Goal: Task Accomplishment & Management: Complete application form

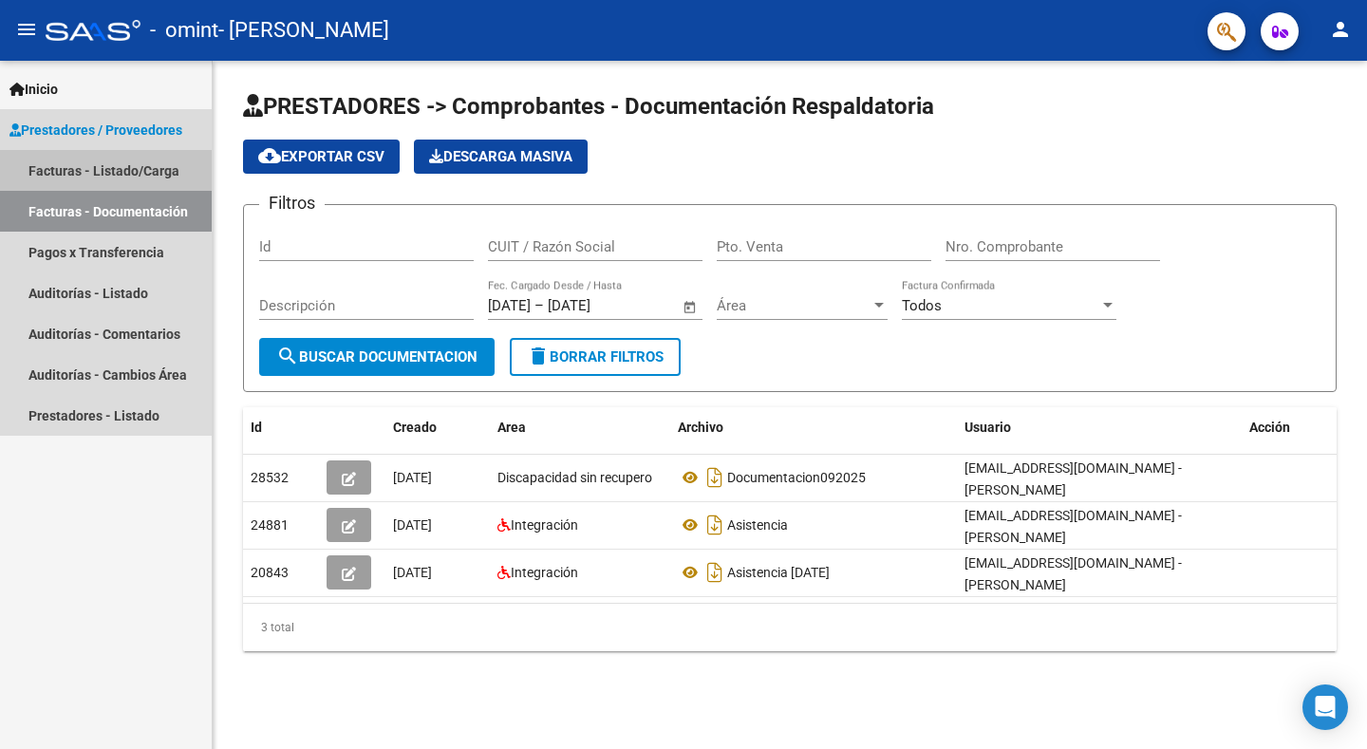
click at [86, 171] on link "Facturas - Listado/Carga" at bounding box center [106, 170] width 212 height 41
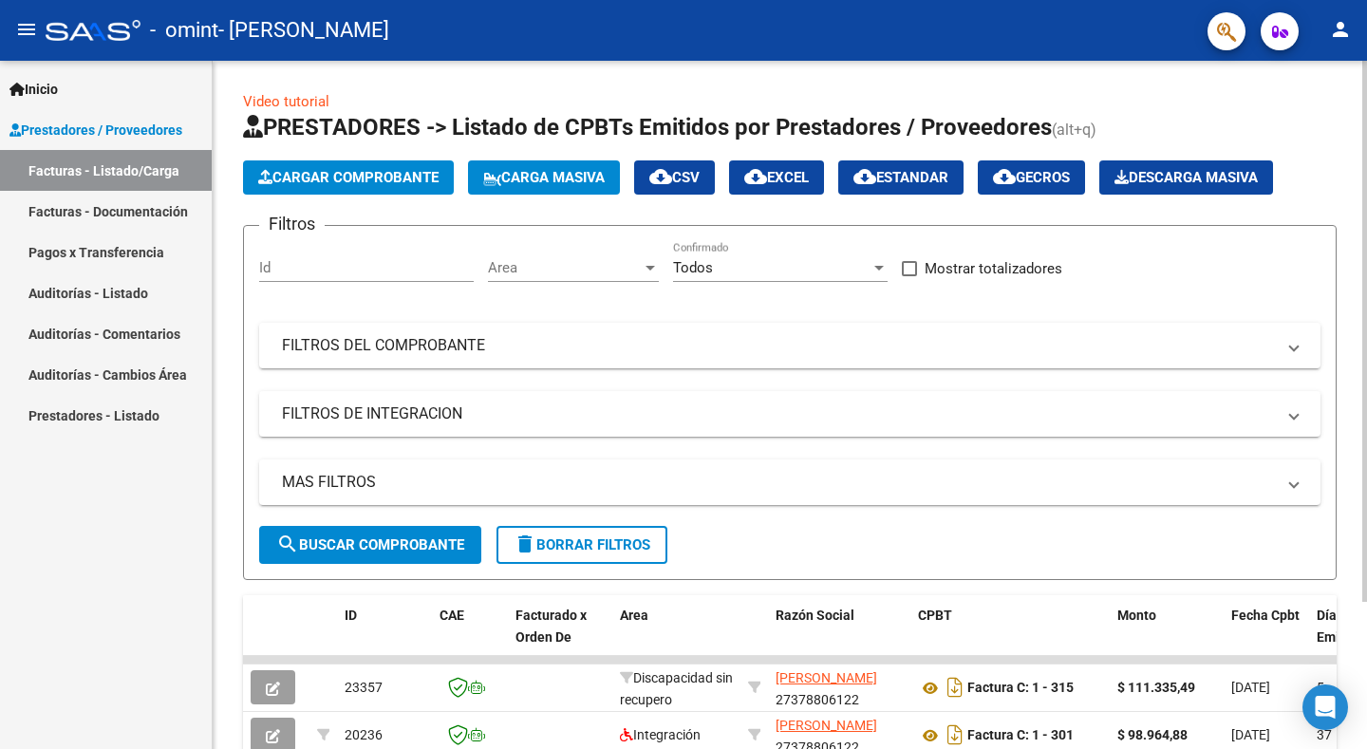
click at [374, 167] on button "Cargar Comprobante" at bounding box center [348, 177] width 211 height 34
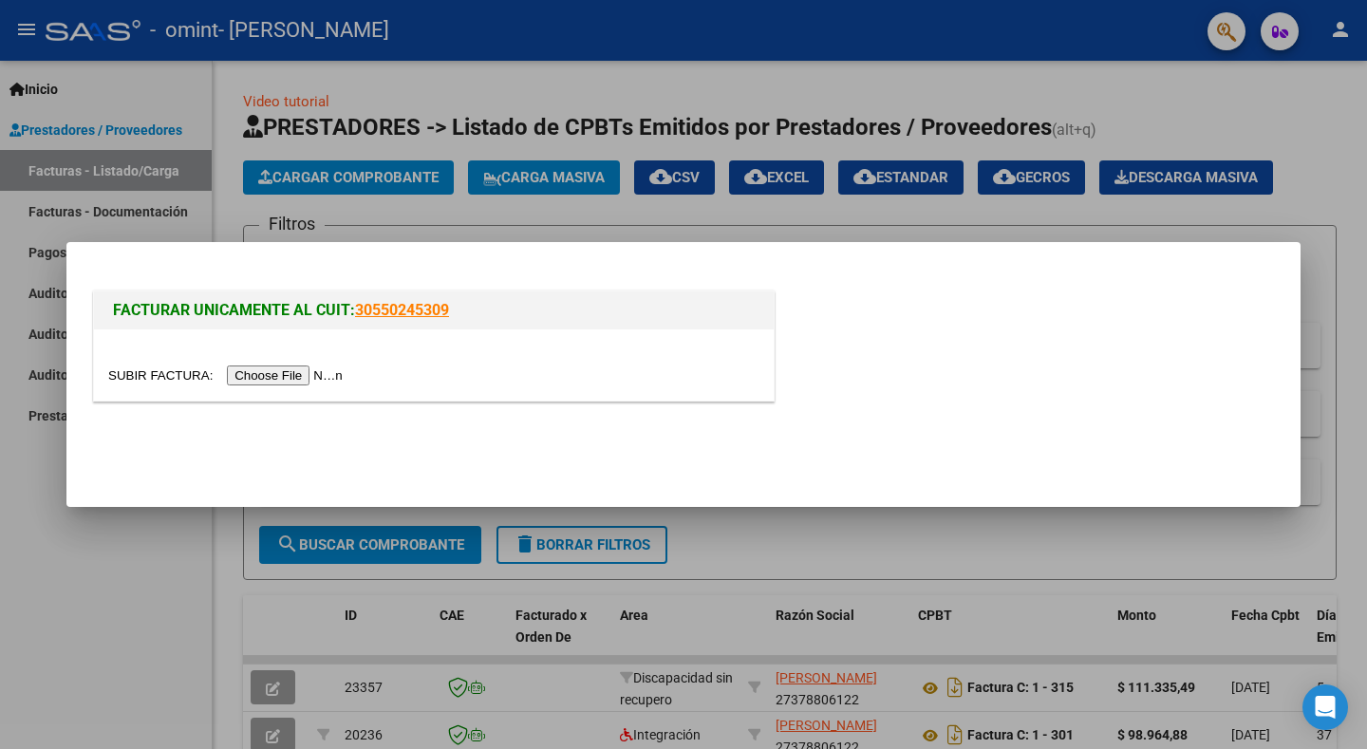
click at [312, 376] on input "file" at bounding box center [228, 376] width 240 height 20
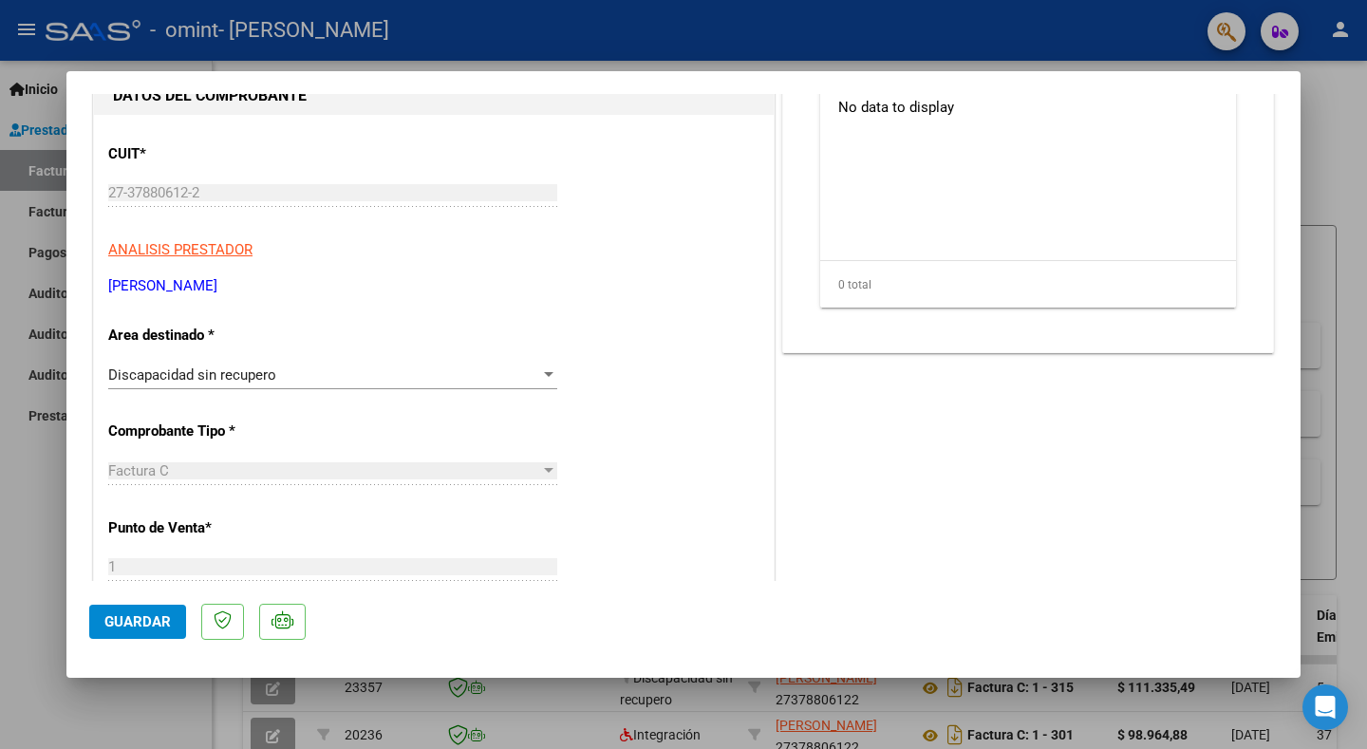
scroll to position [285, 0]
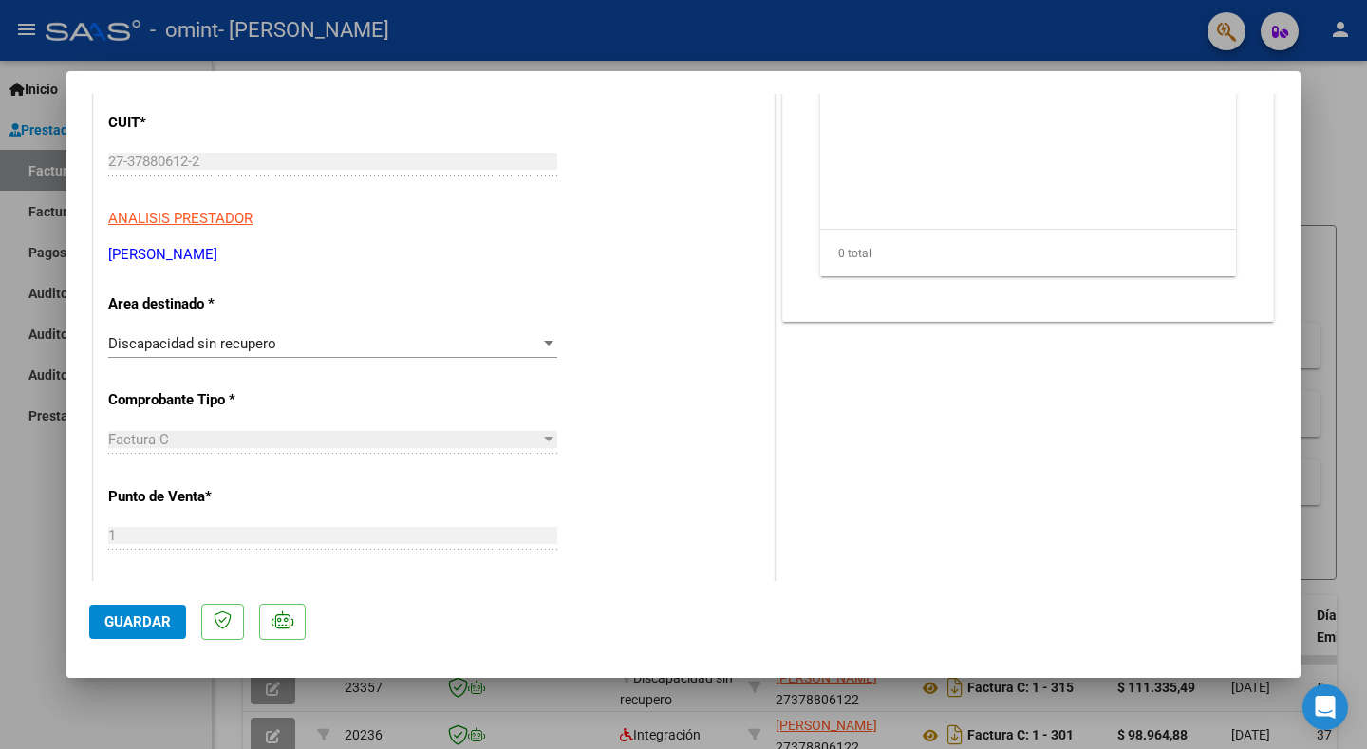
click at [448, 352] on div "Discapacidad sin recupero Seleccionar Area" at bounding box center [332, 344] width 449 height 28
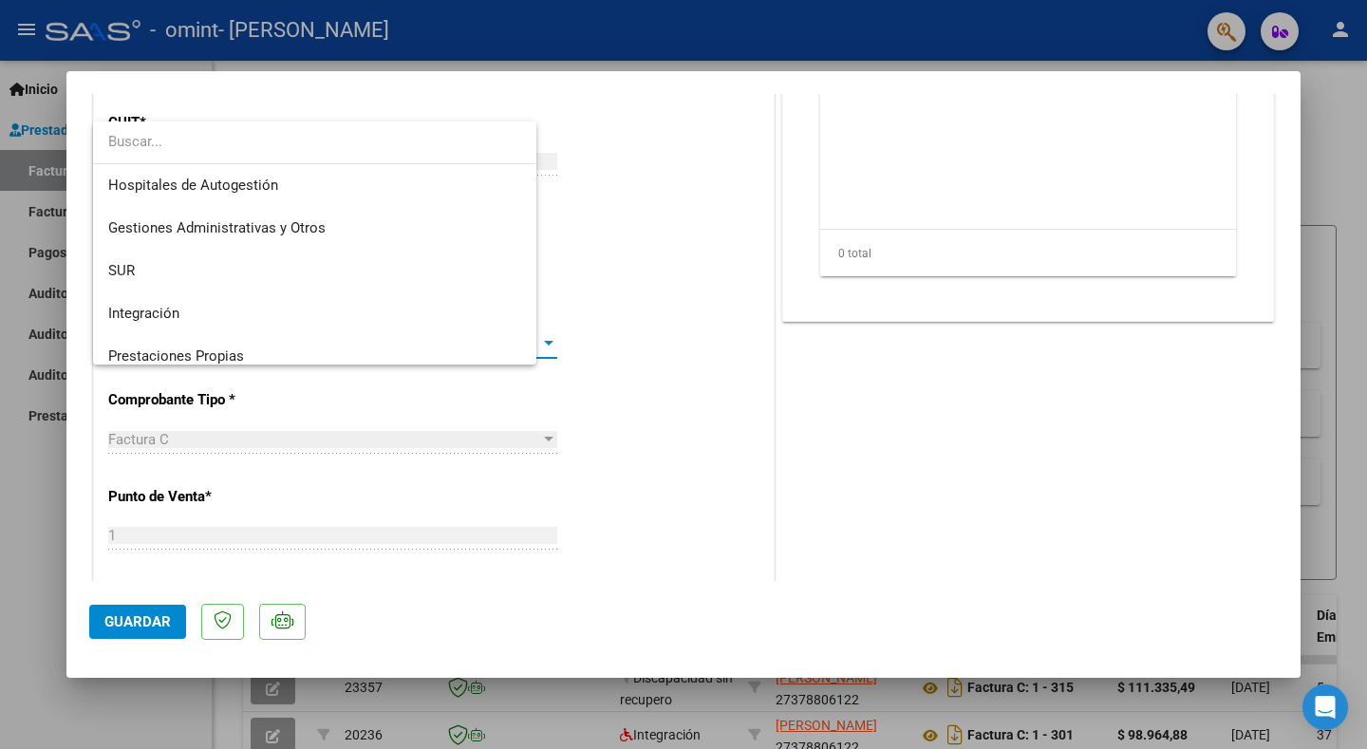
scroll to position [141, 0]
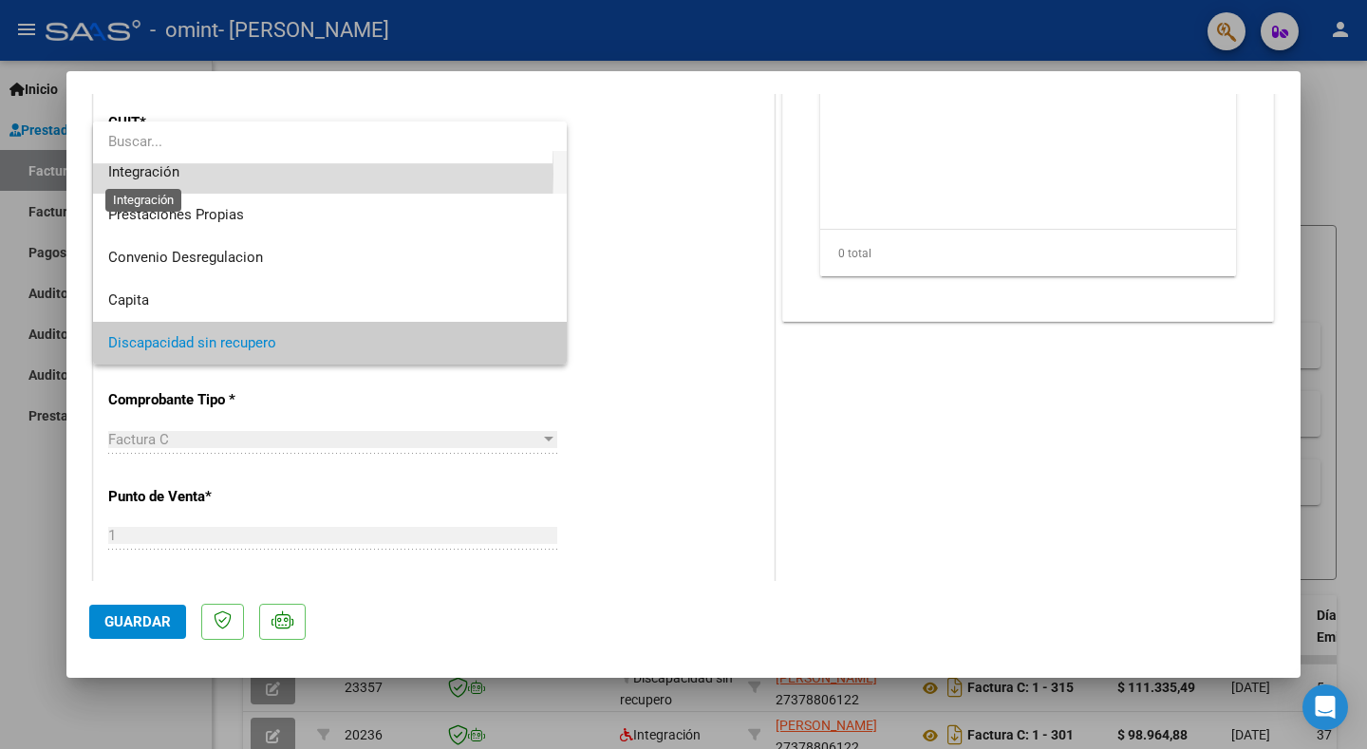
click at [163, 174] on span "Integración" at bounding box center [143, 171] width 71 height 17
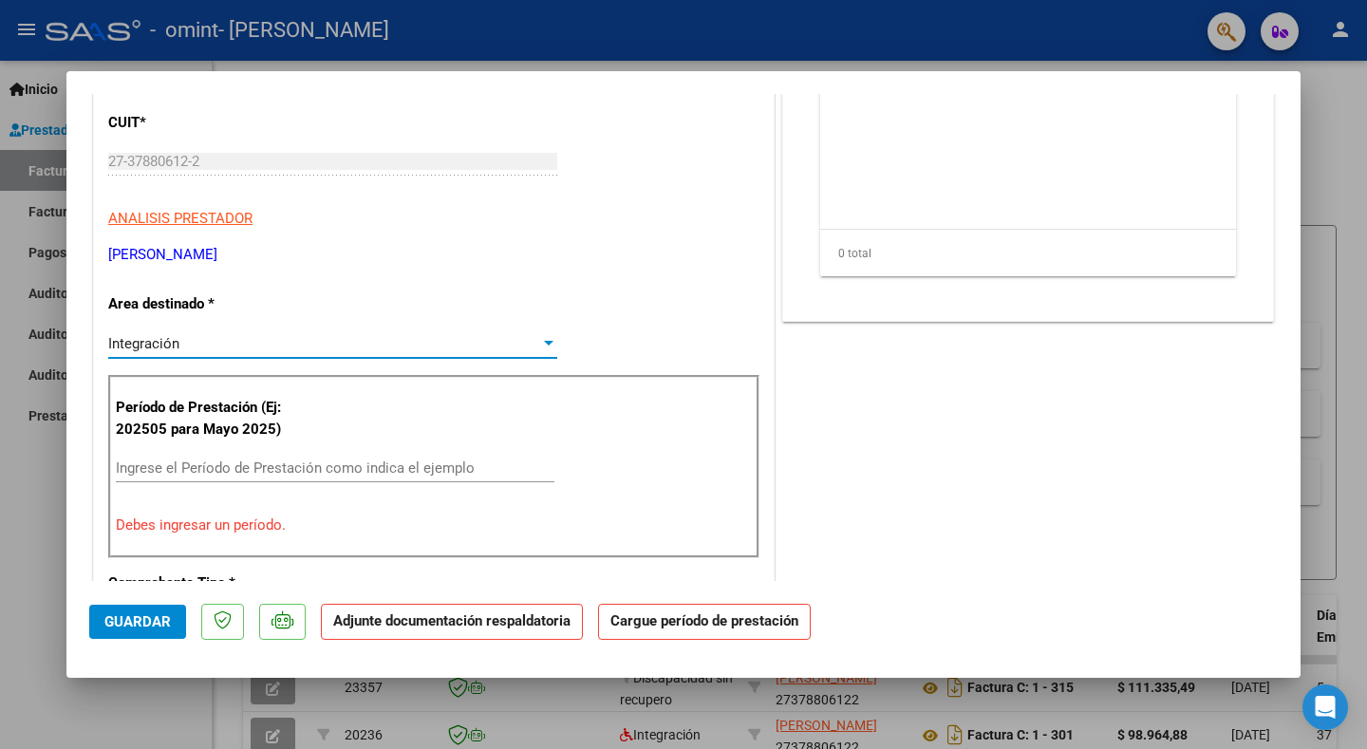
click at [635, 230] on div "CUIT * 27-37880612-2 Ingresar CUIT ANALISIS PRESTADOR [PERSON_NAME] [PERSON_NAM…" at bounding box center [433, 181] width 651 height 167
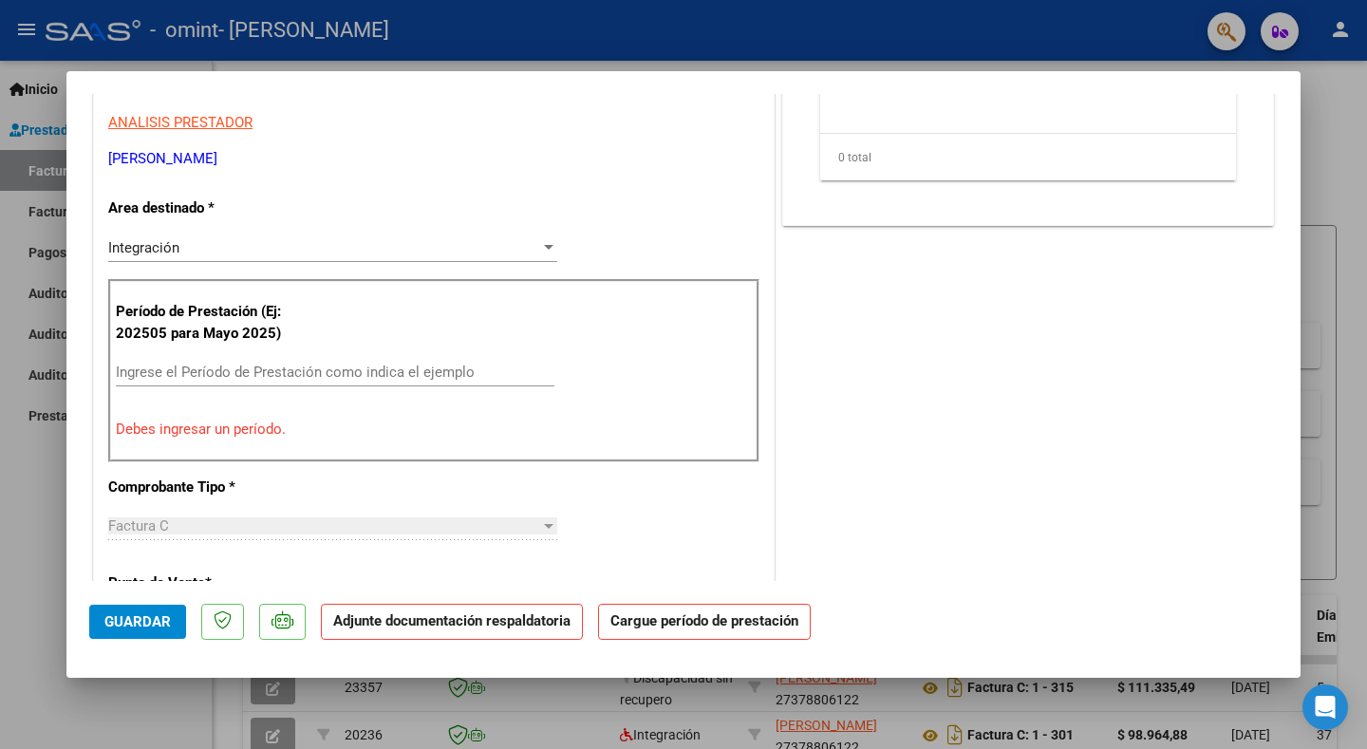
scroll to position [380, 0]
click at [546, 253] on div at bounding box center [548, 248] width 17 height 15
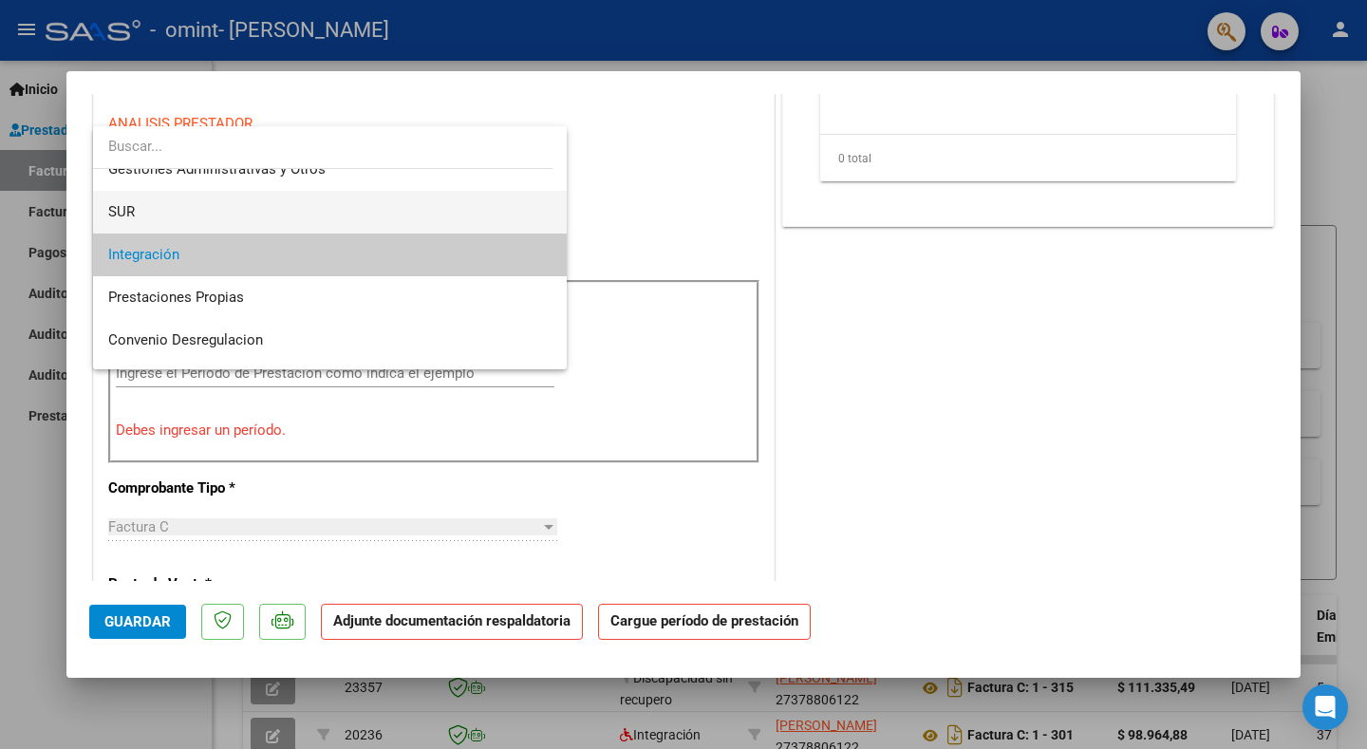
scroll to position [0, 0]
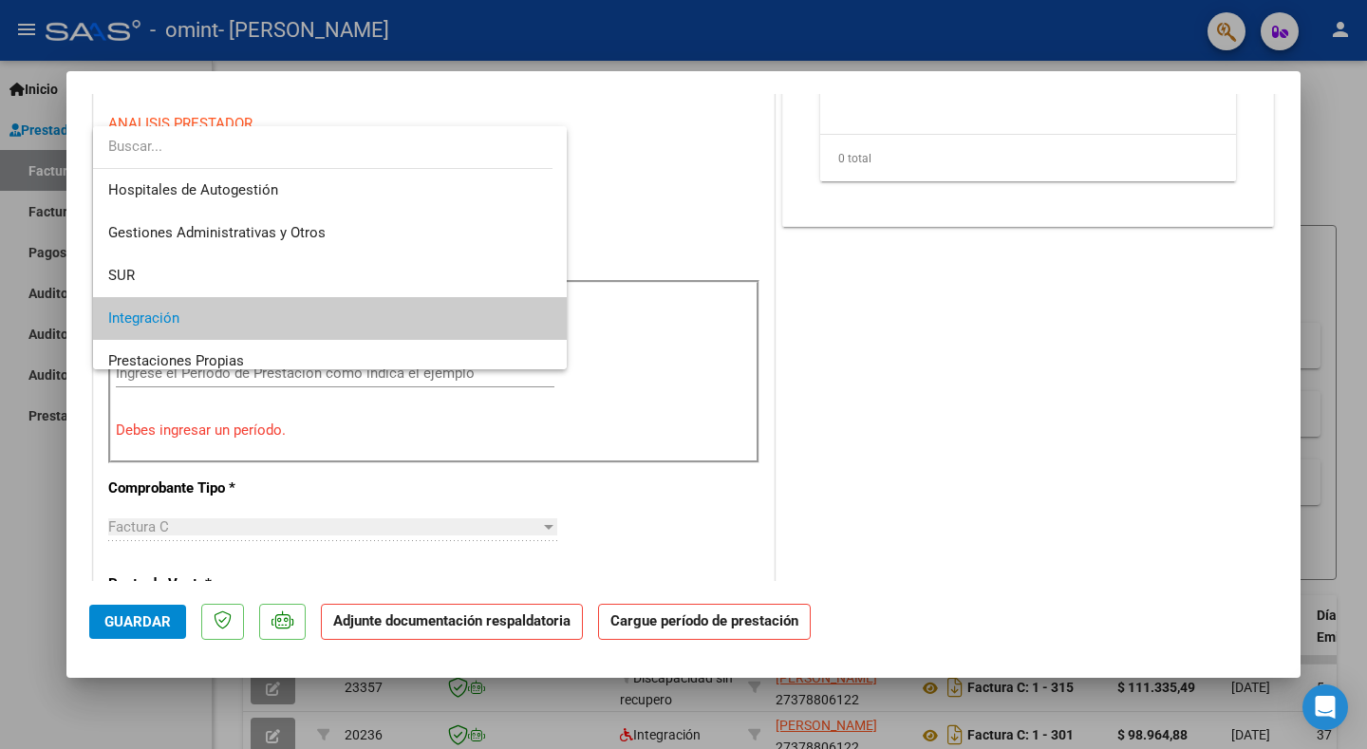
click at [203, 311] on span "Integración" at bounding box center [329, 318] width 443 height 43
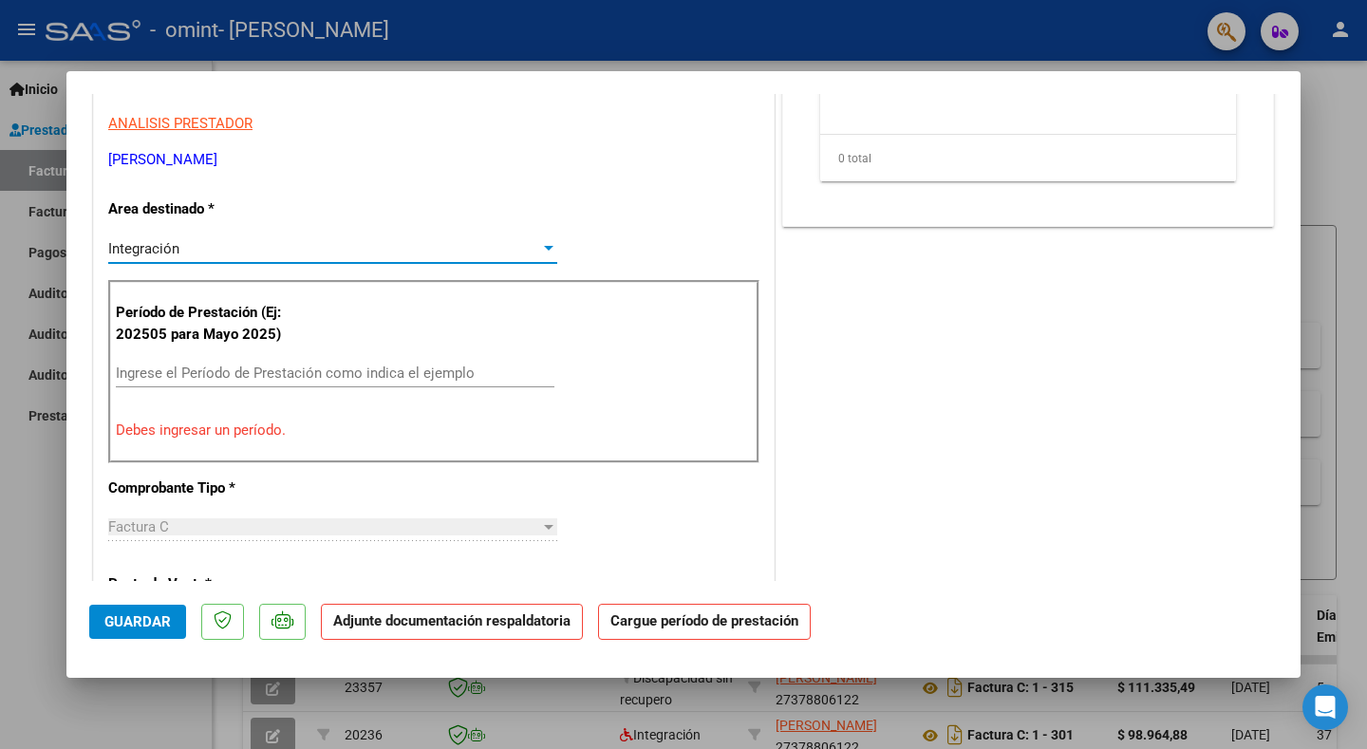
click at [234, 372] on input "Ingrese el Período de Prestación como indica el ejemplo" at bounding box center [335, 373] width 439 height 17
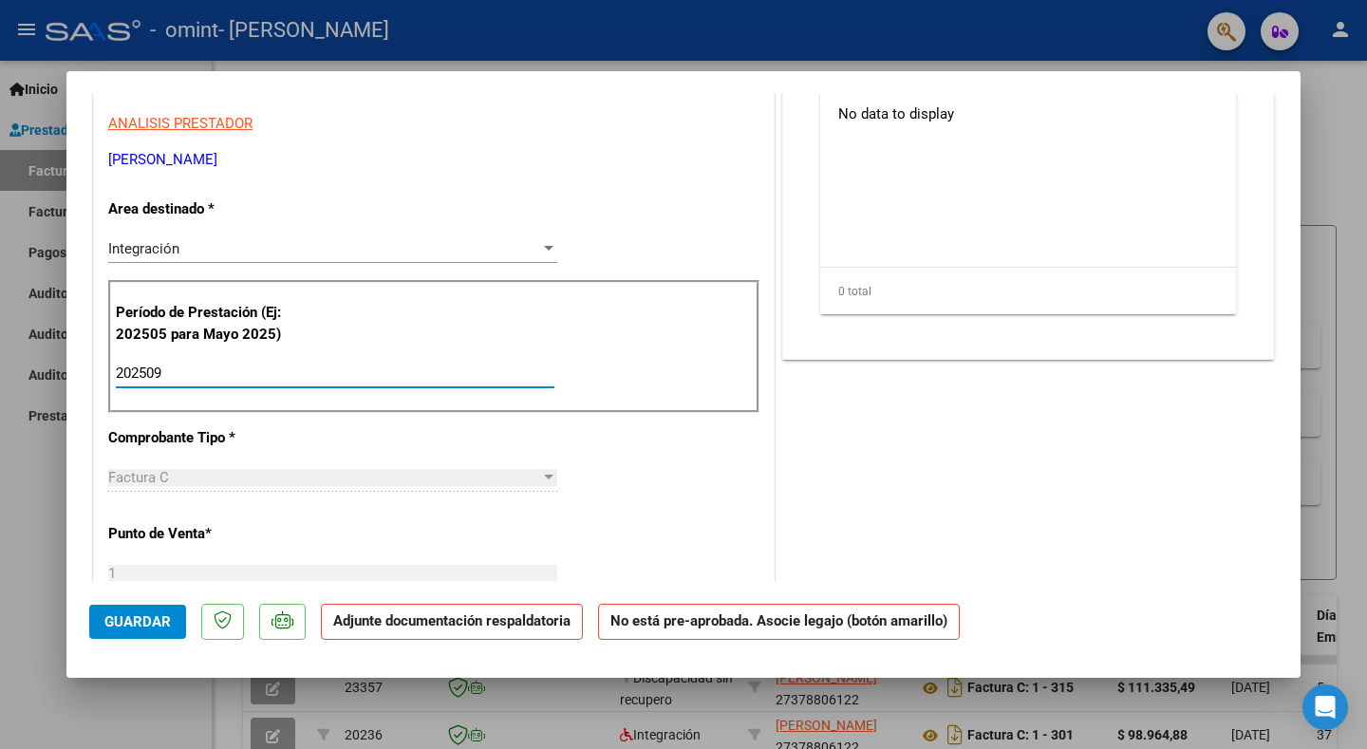
type input "202509"
click at [657, 454] on div "CUIT * 27-37880612-2 Ingresar CUIT ANALISIS PRESTADOR [PERSON_NAME] [PERSON_NAM…" at bounding box center [434, 674] width 680 height 1371
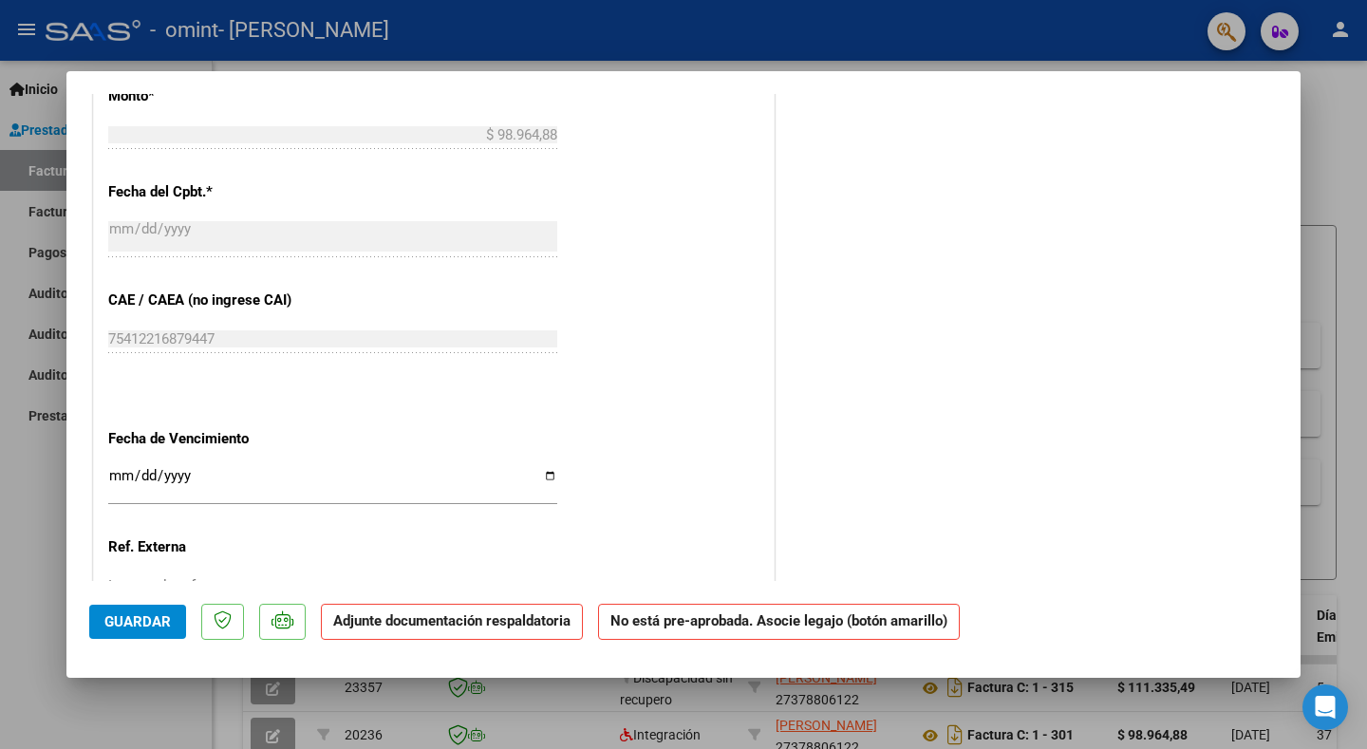
scroll to position [1045, 0]
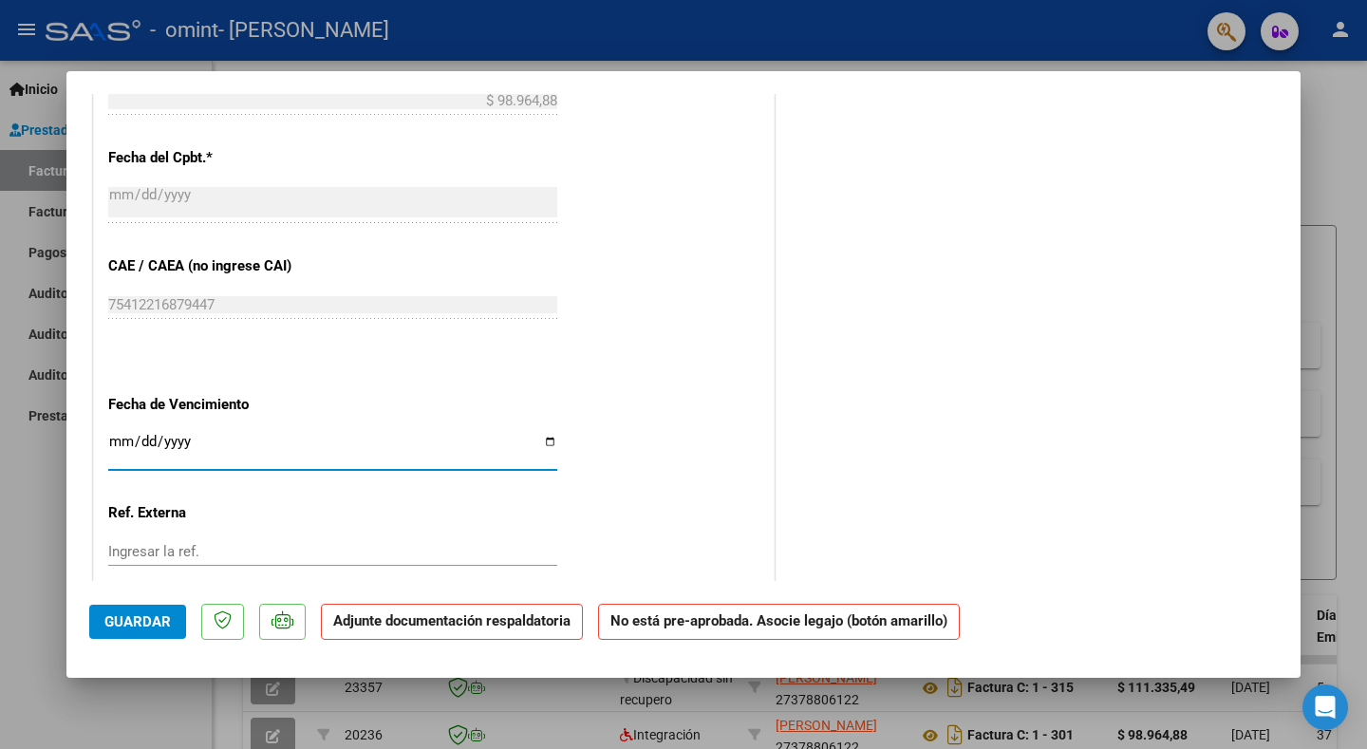
click at [543, 438] on input "Ingresar la fecha" at bounding box center [332, 449] width 449 height 30
type input "[DATE]"
click at [645, 305] on div "CUIT * 27-37880612-2 Ingresar CUIT ANALISIS PRESTADOR [PERSON_NAME] [PERSON_NAM…" at bounding box center [434, 9] width 680 height 1371
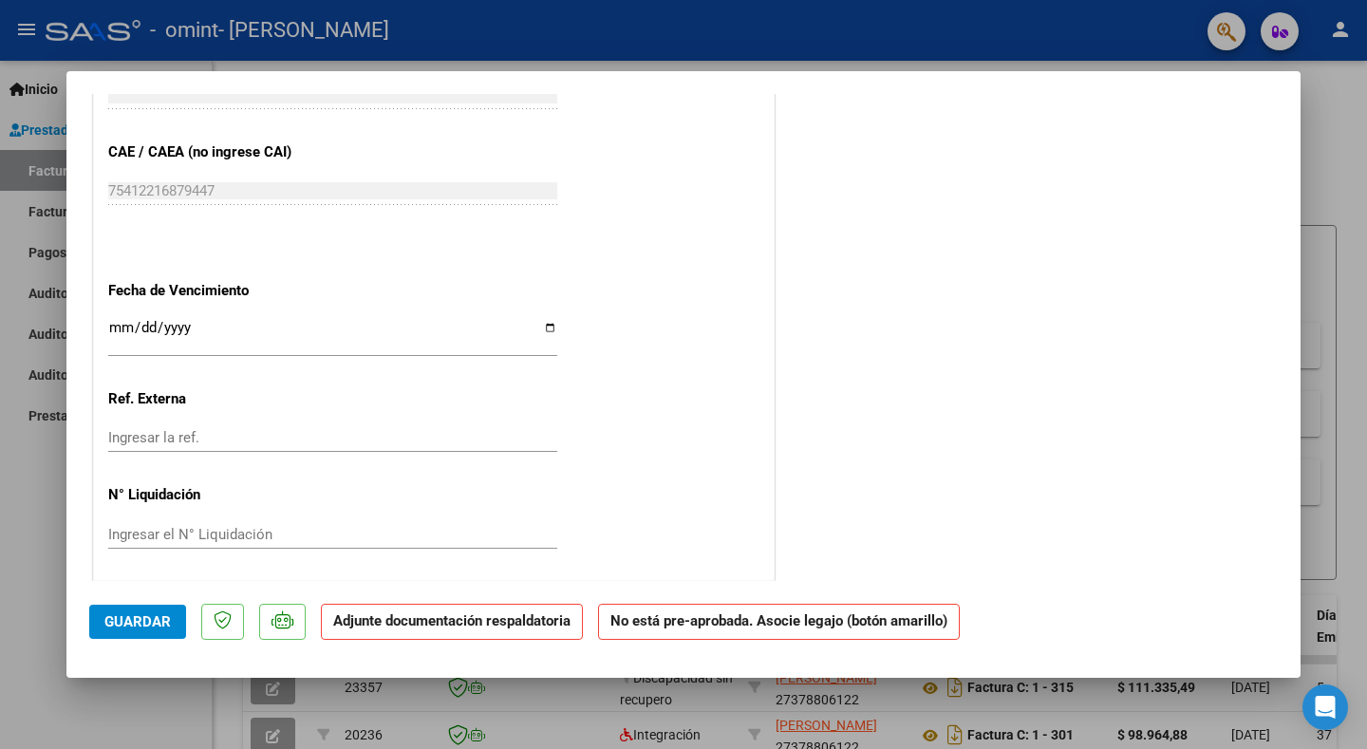
scroll to position [1159, 0]
click at [233, 433] on input "Ingresar la ref." at bounding box center [332, 436] width 449 height 17
click at [115, 437] on input "Ingresar la ref." at bounding box center [332, 436] width 449 height 17
type input "92025"
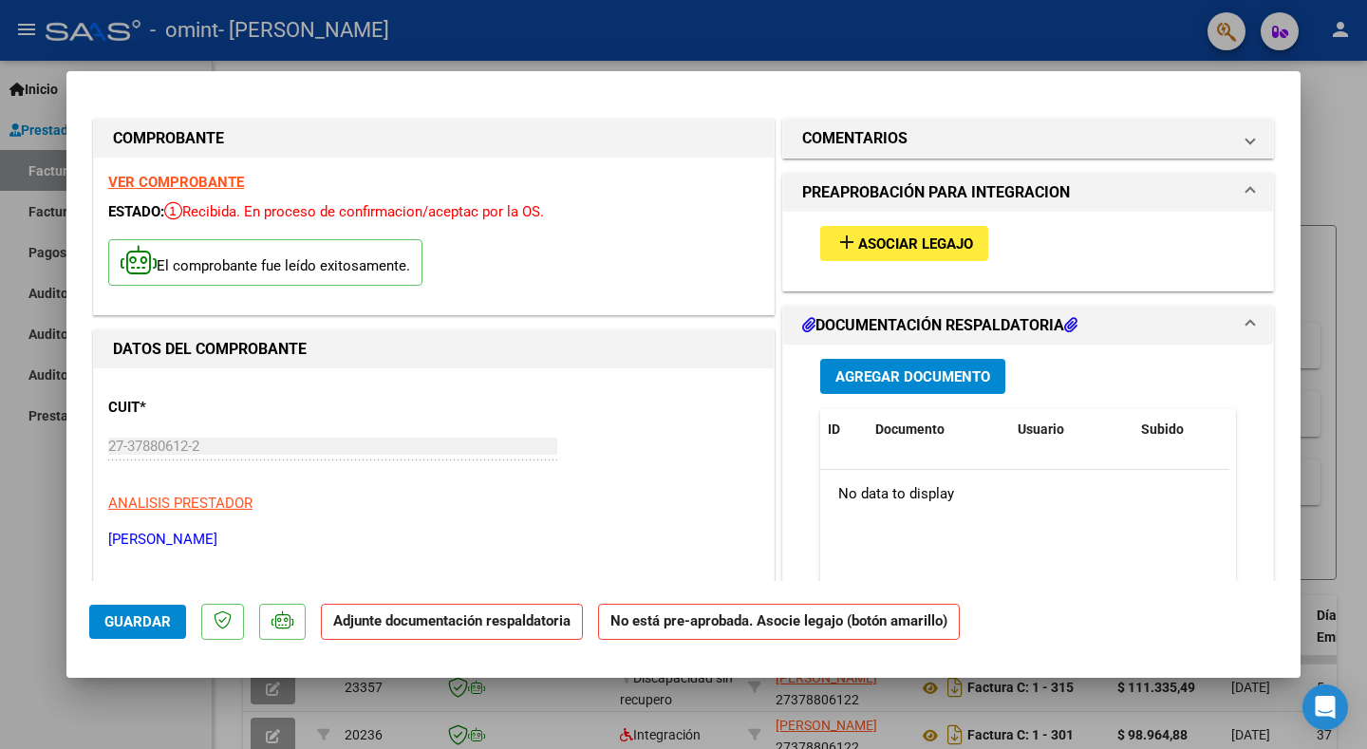
scroll to position [0, 0]
click at [918, 373] on span "Agregar Documento" at bounding box center [913, 376] width 155 height 17
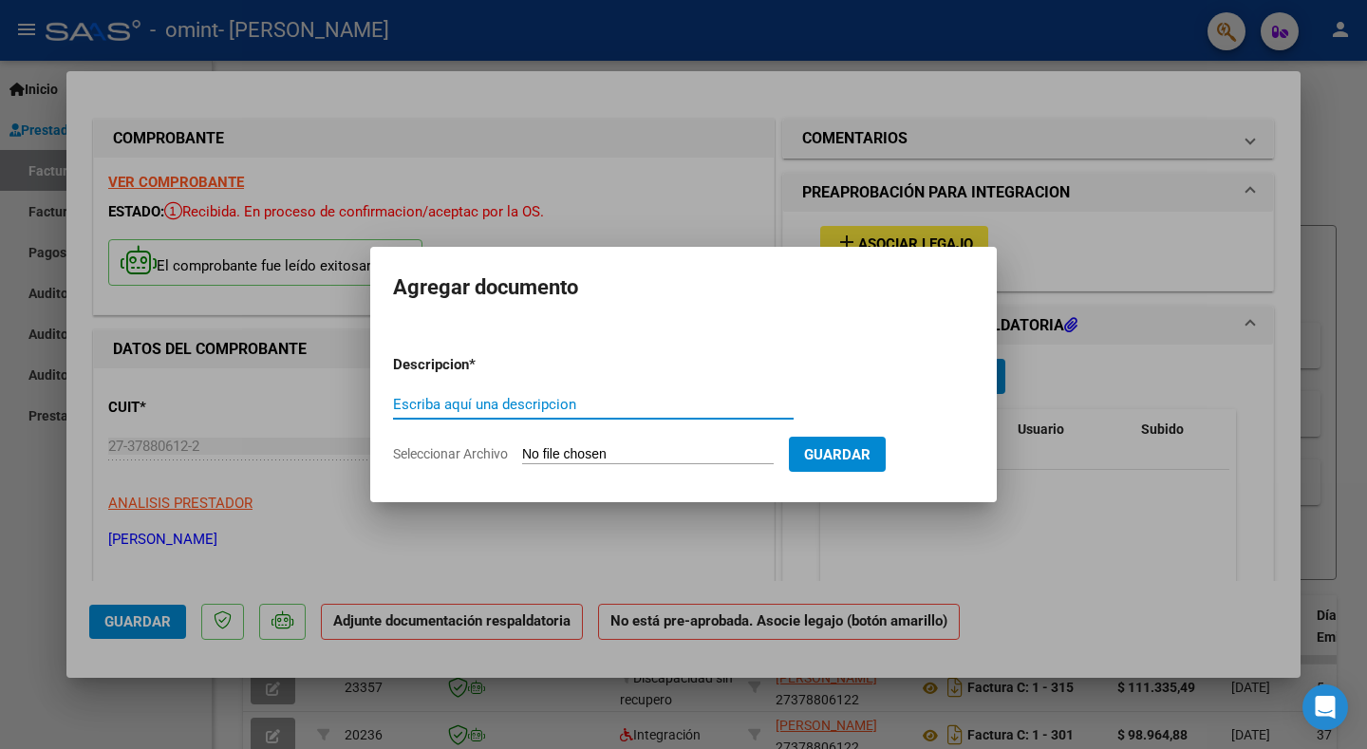
click at [708, 454] on input "Seleccionar Archivo" at bounding box center [648, 455] width 252 height 18
type input "C:\fakepath\Asistencia 09-25 - [PERSON_NAME] - 8.pdf"
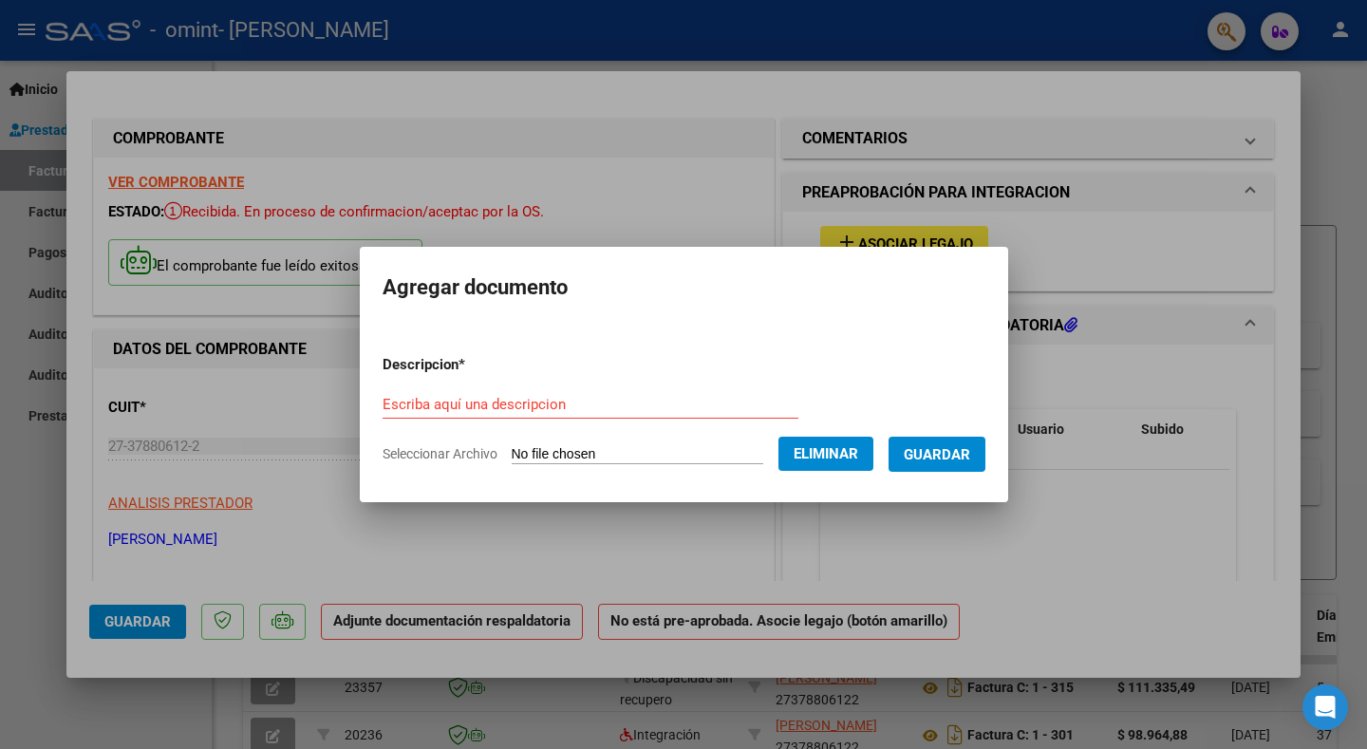
click at [565, 409] on input "Escriba aquí una descripcion" at bounding box center [591, 404] width 416 height 17
type input "ASISTENCIA0925"
click at [954, 457] on span "Guardar" at bounding box center [937, 454] width 66 height 17
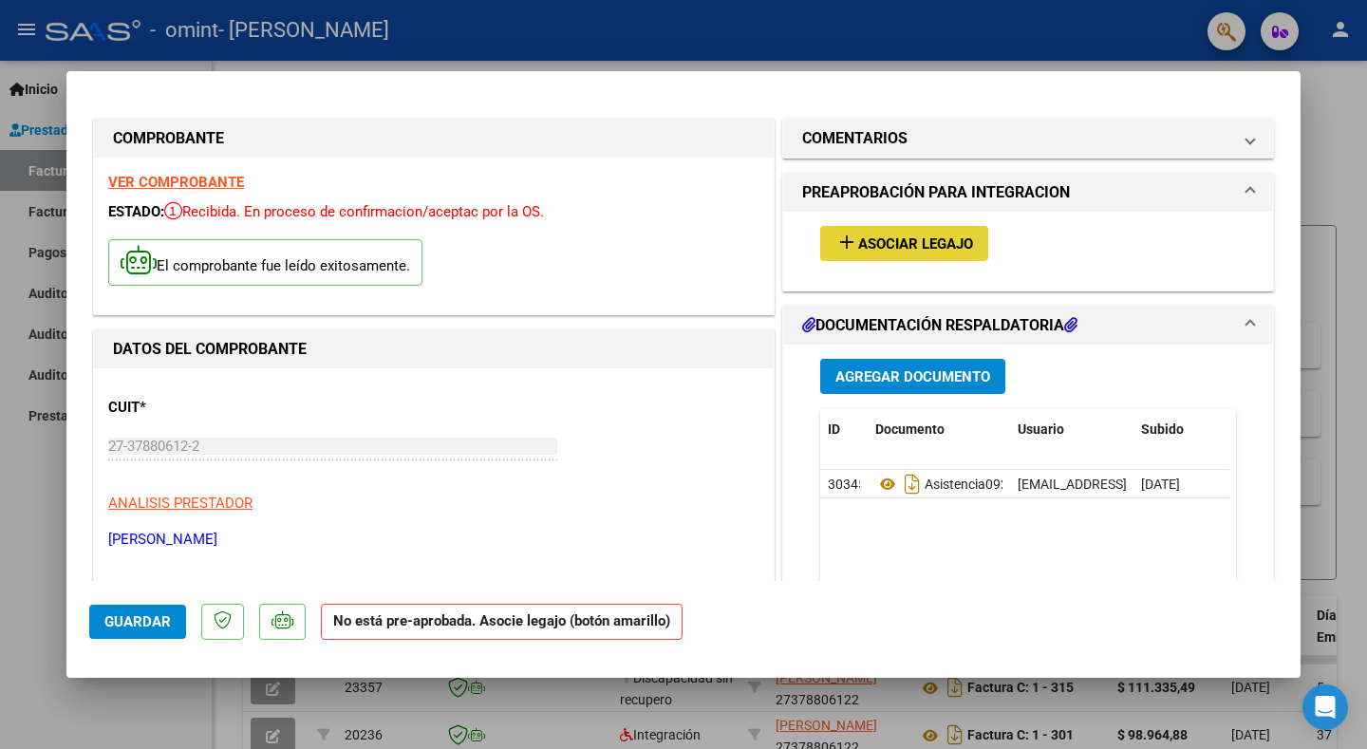
click at [917, 237] on span "Asociar Legajo" at bounding box center [915, 244] width 115 height 17
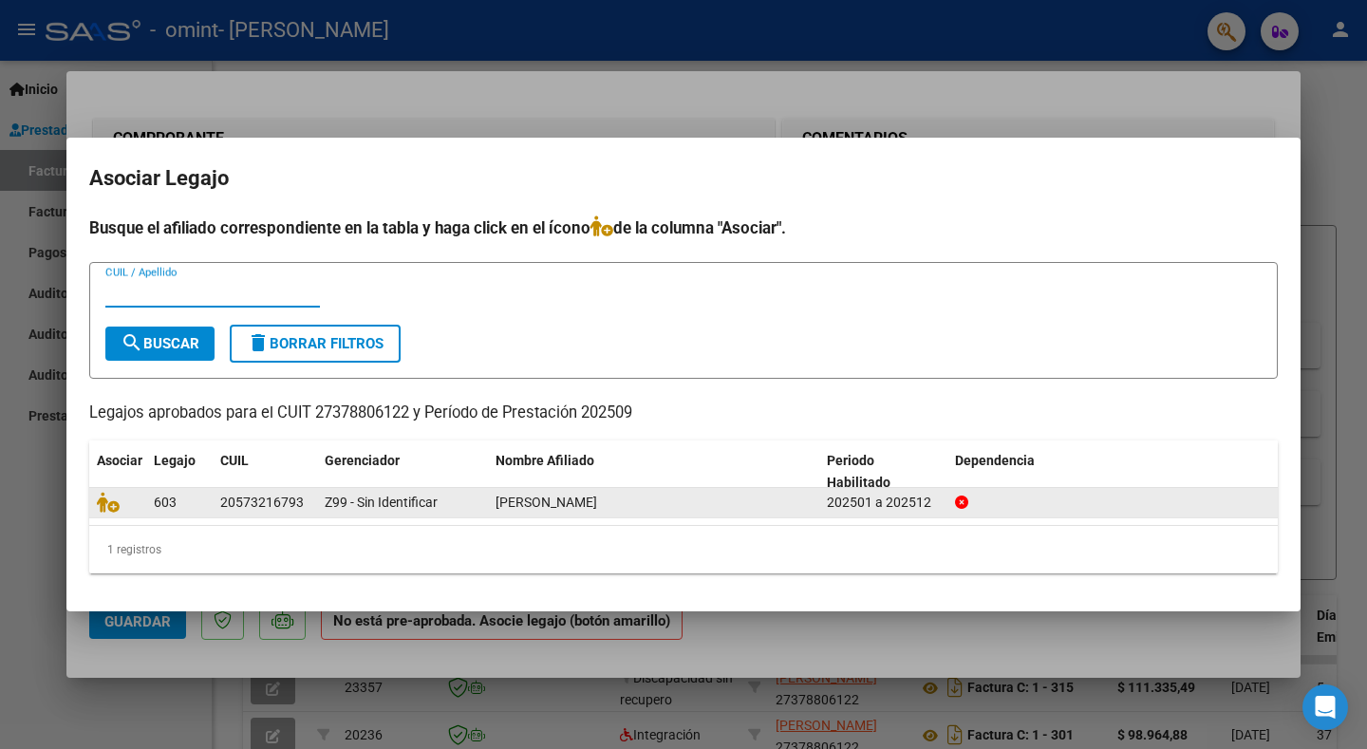
click at [486, 509] on datatable-body-cell "Z99 - Sin Identificar" at bounding box center [402, 502] width 171 height 29
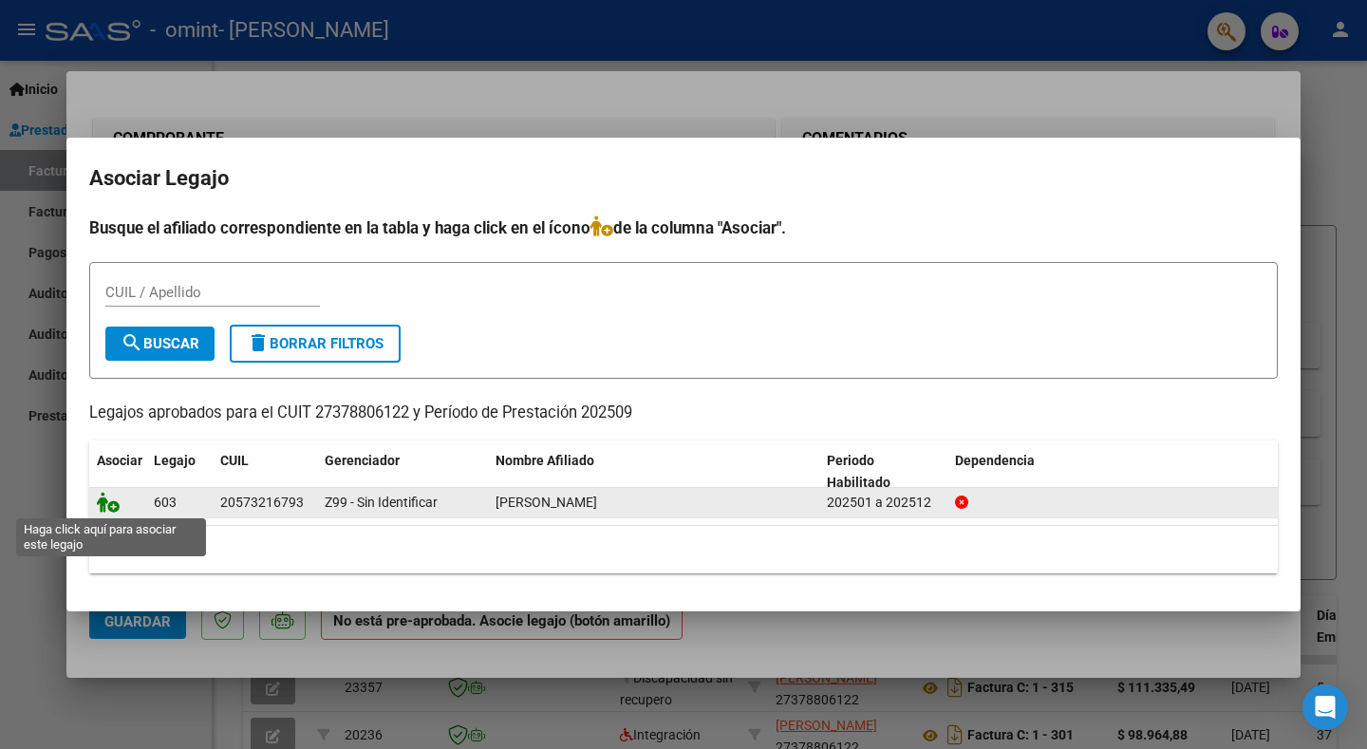
click at [102, 501] on icon at bounding box center [108, 502] width 23 height 21
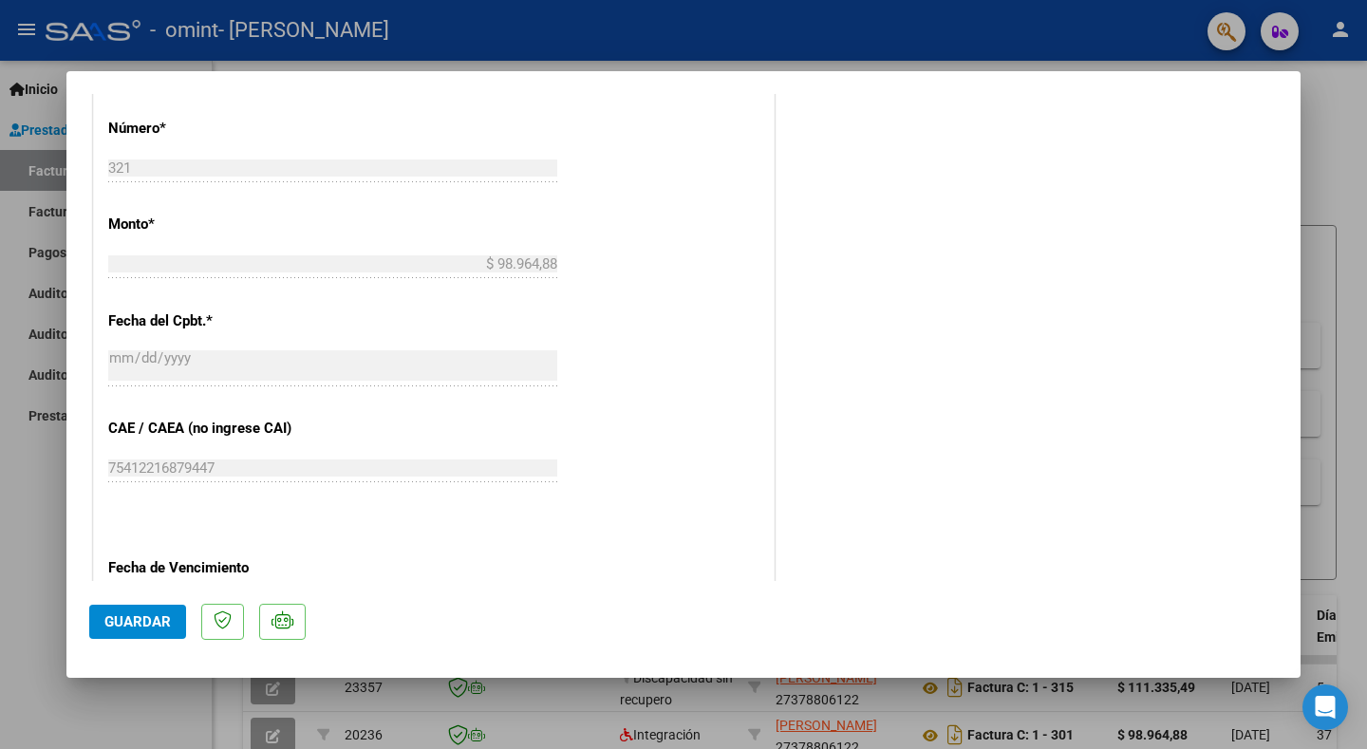
scroll to position [1209, 0]
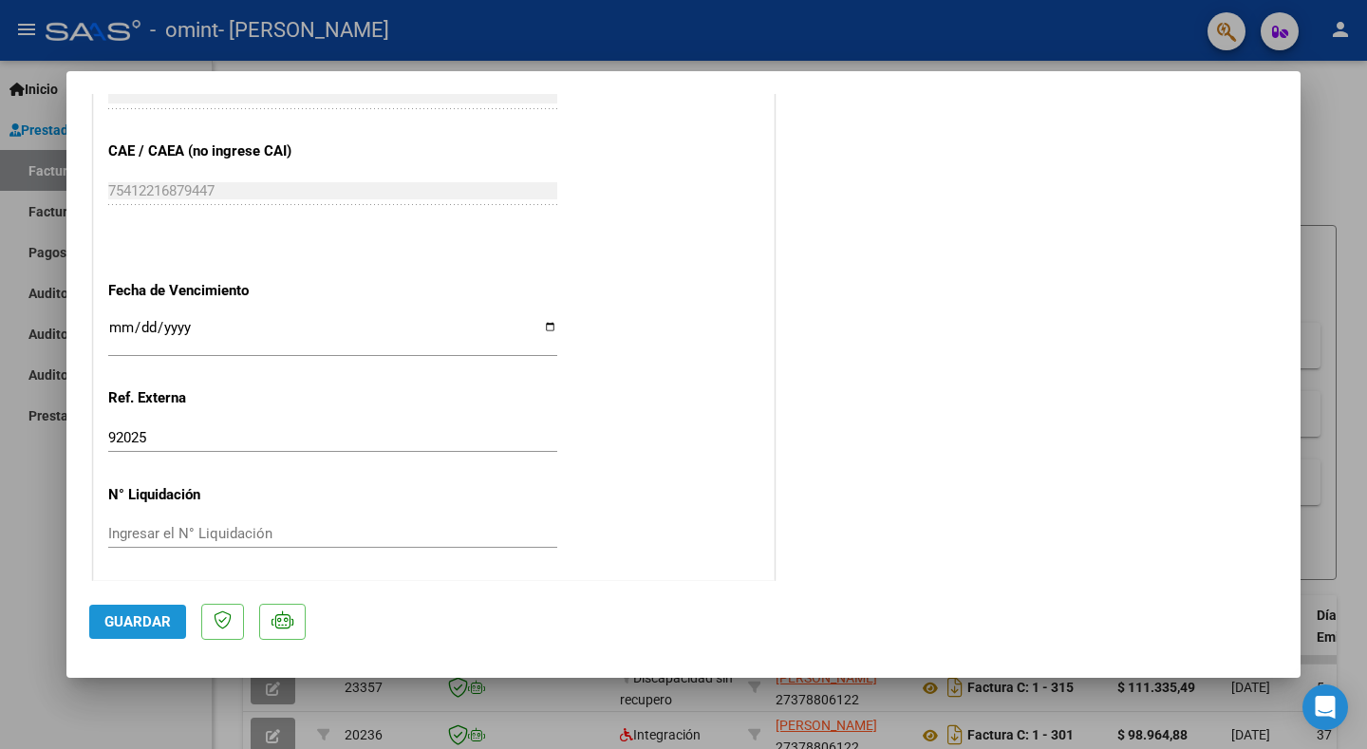
click at [120, 620] on span "Guardar" at bounding box center [137, 621] width 66 height 17
